Goal: Task Accomplishment & Management: Use online tool/utility

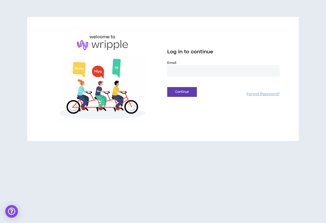
click at [216, 77] on div "Email *" at bounding box center [223, 71] width 112 height 20
click at [214, 72] on input "email" at bounding box center [223, 70] width 112 height 11
type input "**********"
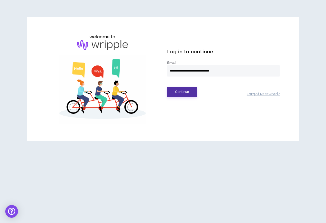
click at [190, 91] on button "Continue" at bounding box center [182, 92] width 30 height 10
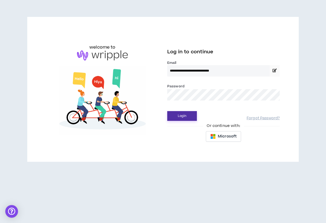
click at [184, 115] on button "Login" at bounding box center [182, 116] width 30 height 10
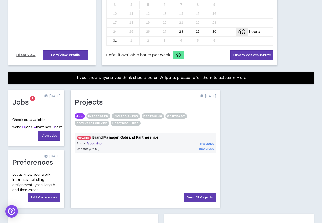
scroll to position [149, 0]
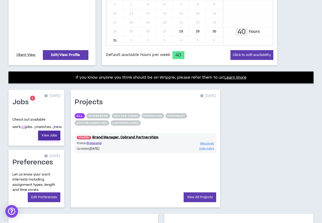
click at [48, 137] on link "View Jobs" at bounding box center [49, 136] width 22 height 10
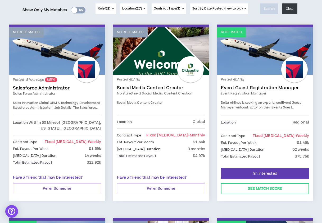
scroll to position [70, 0]
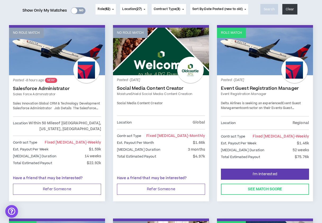
click at [41, 90] on link "Salesforce Administrator" at bounding box center [57, 88] width 88 height 5
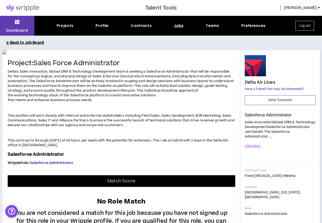
click at [28, 43] on button "Back to Job Board" at bounding box center [164, 42] width 317 height 9
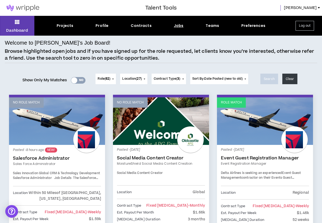
click at [143, 80] on button "Location ( 27 )" at bounding box center [133, 79] width 27 height 11
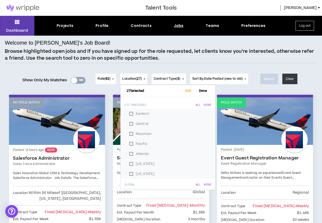
click at [189, 103] on h6 "U.S. Timezones All None" at bounding box center [167, 104] width 95 height 10
click at [111, 78] on button "Role ( 62 )" at bounding box center [105, 79] width 20 height 11
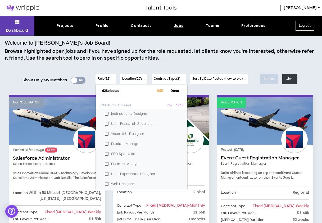
click at [170, 77] on span "Contract Type ( 3 )" at bounding box center [167, 79] width 27 height 5
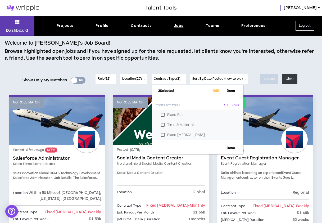
click at [209, 78] on span "Sort By: Date Posted (new to old)" at bounding box center [217, 79] width 51 height 4
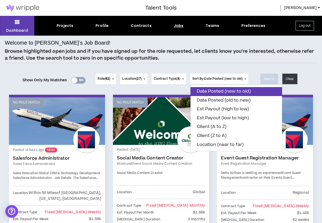
click at [214, 90] on button "Date Posted (new to old)" at bounding box center [235, 91] width 91 height 9
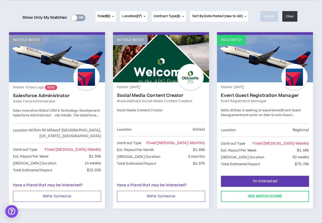
scroll to position [65, 0]
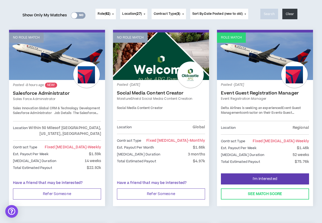
click at [241, 93] on link "Event Guest Registration Manager" at bounding box center [265, 93] width 88 height 5
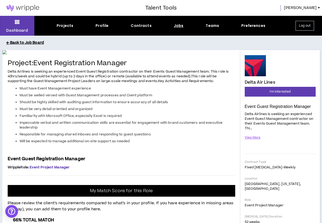
click at [25, 41] on button "Back to Job Board" at bounding box center [164, 42] width 317 height 9
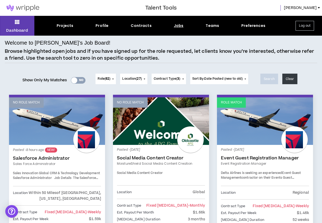
click at [302, 29] on button "Log out" at bounding box center [304, 26] width 19 height 10
